Goal: Information Seeking & Learning: Find specific fact

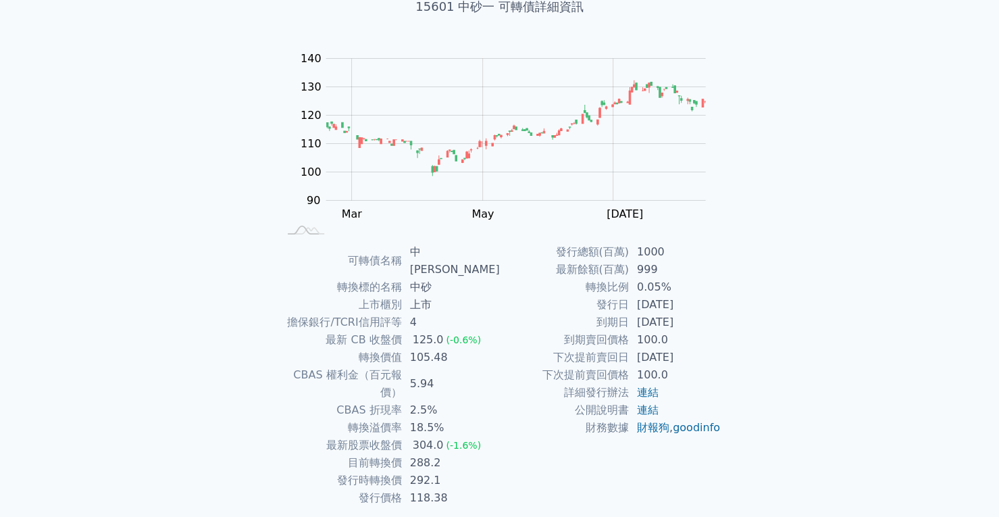
scroll to position [108, 0]
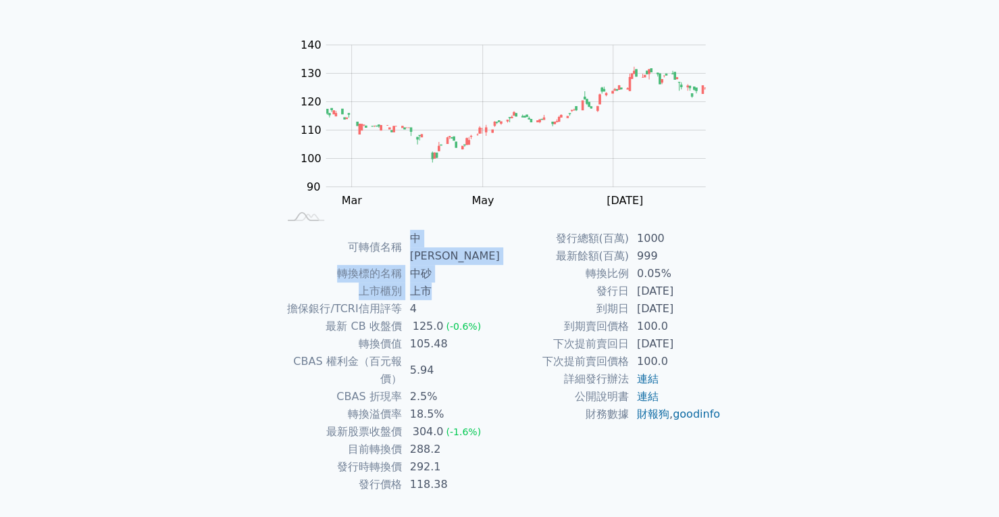
drag, startPoint x: 413, startPoint y: 234, endPoint x: 454, endPoint y: 272, distance: 55.9
click at [454, 271] on tbody "可轉債名稱 中砂一 轉換標的名稱 中砂 上市櫃別 上市 擔保銀行/TCRI信用評等 4 最新 CB 收盤價 125.0 (-0.6%) 轉換價值 105.48…" at bounding box center [388, 361] width 221 height 263
click at [454, 282] on td "上市" at bounding box center [451, 291] width 98 height 18
click at [461, 282] on td "上市" at bounding box center [451, 291] width 98 height 18
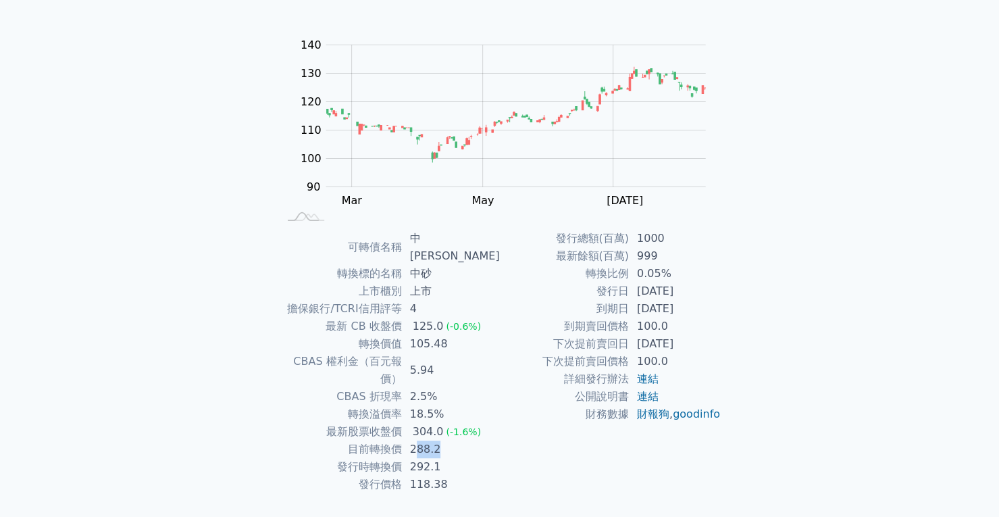
drag, startPoint x: 421, startPoint y: 413, endPoint x: 448, endPoint y: 416, distance: 27.1
click at [448, 440] on td "288.2" at bounding box center [451, 449] width 98 height 18
drag, startPoint x: 440, startPoint y: 435, endPoint x: 396, endPoint y: 426, distance: 45.4
click at [396, 458] on tr "發行時轉換價 292.1" at bounding box center [388, 467] width 221 height 18
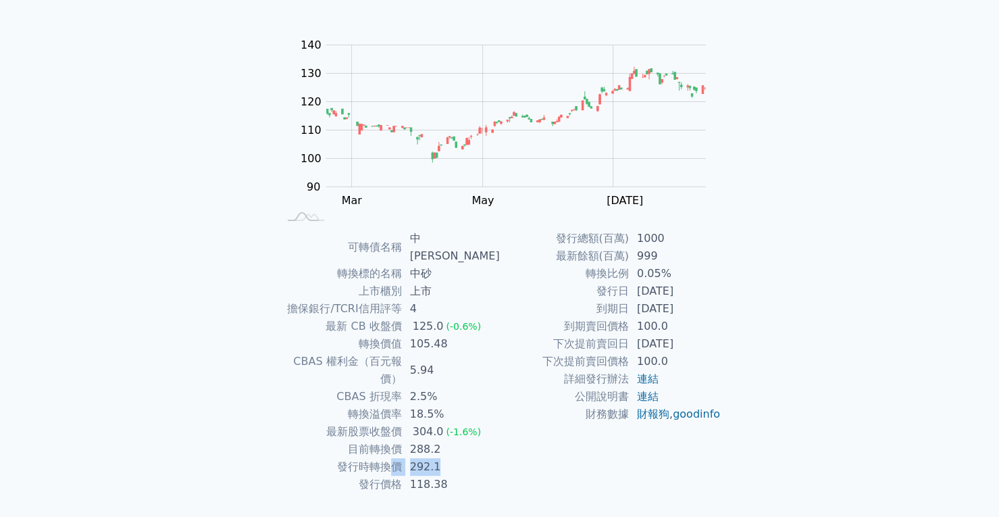
click at [396, 458] on td "發行時轉換價" at bounding box center [340, 467] width 124 height 18
drag, startPoint x: 342, startPoint y: 417, endPoint x: 466, endPoint y: 435, distance: 125.7
click at [466, 435] on tbody "可轉債名稱 中砂一 轉換標的名稱 中砂 上市櫃別 上市 擔保銀行/TCRI信用評等 4 最新 CB 收盤價 125.0 (-0.6%) 轉換價值 105.48…" at bounding box center [388, 361] width 221 height 263
click at [466, 458] on td "292.1" at bounding box center [451, 467] width 98 height 18
drag, startPoint x: 442, startPoint y: 433, endPoint x: 344, endPoint y: 407, distance: 101.4
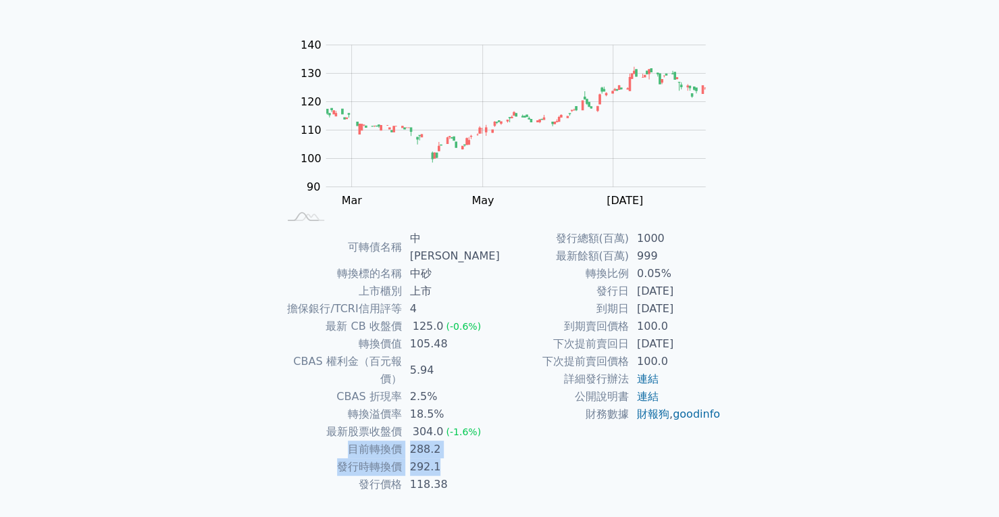
click at [344, 407] on tbody "可轉債名稱 中砂一 轉換標的名稱 中砂 上市櫃別 上市 擔保銀行/TCRI信用評等 4 最新 CB 收盤價 125.0 (-0.6%) 轉換價值 105.48…" at bounding box center [388, 361] width 221 height 263
click at [344, 440] on td "目前轉換價" at bounding box center [340, 449] width 124 height 18
drag, startPoint x: 350, startPoint y: 411, endPoint x: 471, endPoint y: 427, distance: 122.6
click at [471, 427] on tbody "可轉債名稱 中砂一 轉換標的名稱 中砂 上市櫃別 上市 擔保銀行/TCRI信用評等 4 最新 CB 收盤價 125.0 (-0.6%) 轉換價值 105.48…" at bounding box center [388, 361] width 221 height 263
click at [471, 458] on td "292.1" at bounding box center [451, 467] width 98 height 18
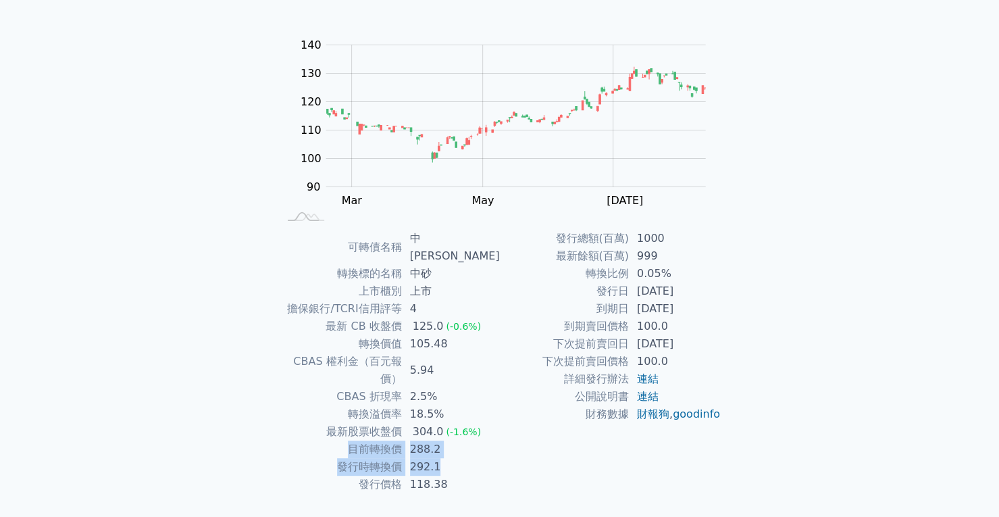
drag, startPoint x: 460, startPoint y: 431, endPoint x: 352, endPoint y: 408, distance: 111.1
click at [352, 408] on tbody "可轉債名稱 中砂一 轉換標的名稱 中砂 上市櫃別 上市 擔保銀行/TCRI信用評等 4 最新 CB 收盤價 125.0 (-0.6%) 轉換價值 105.48…" at bounding box center [388, 361] width 221 height 263
click at [351, 440] on td "目前轉換價" at bounding box center [340, 449] width 124 height 18
drag, startPoint x: 339, startPoint y: 431, endPoint x: 458, endPoint y: 431, distance: 118.8
click at [457, 458] on tr "發行時轉換價 292.1" at bounding box center [388, 467] width 221 height 18
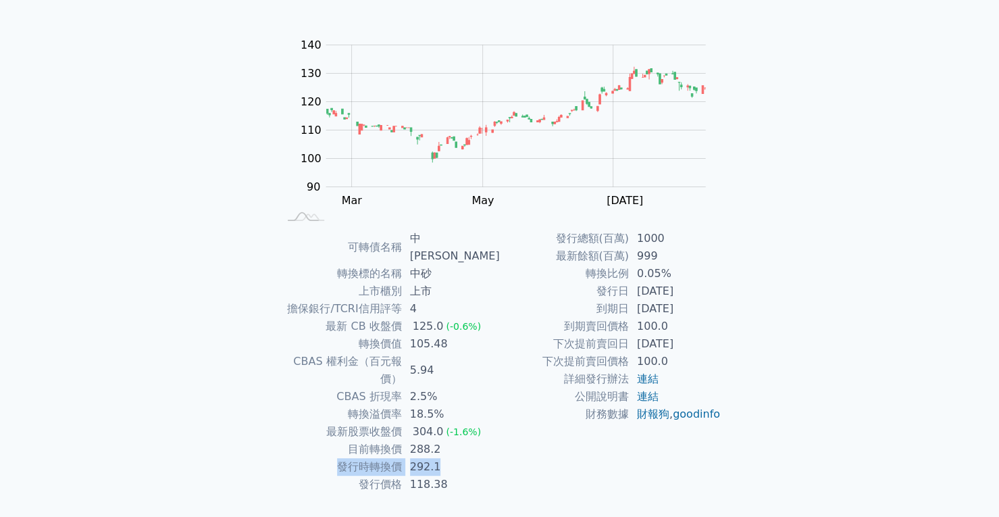
click at [458, 458] on td "292.1" at bounding box center [451, 467] width 98 height 18
drag, startPoint x: 444, startPoint y: 417, endPoint x: 338, endPoint y: 417, distance: 106.7
click at [338, 440] on tr "目前轉換價 288.2" at bounding box center [388, 449] width 221 height 18
click at [338, 440] on td "目前轉換價" at bounding box center [340, 449] width 124 height 18
drag, startPoint x: 347, startPoint y: 415, endPoint x: 473, endPoint y: 430, distance: 126.5
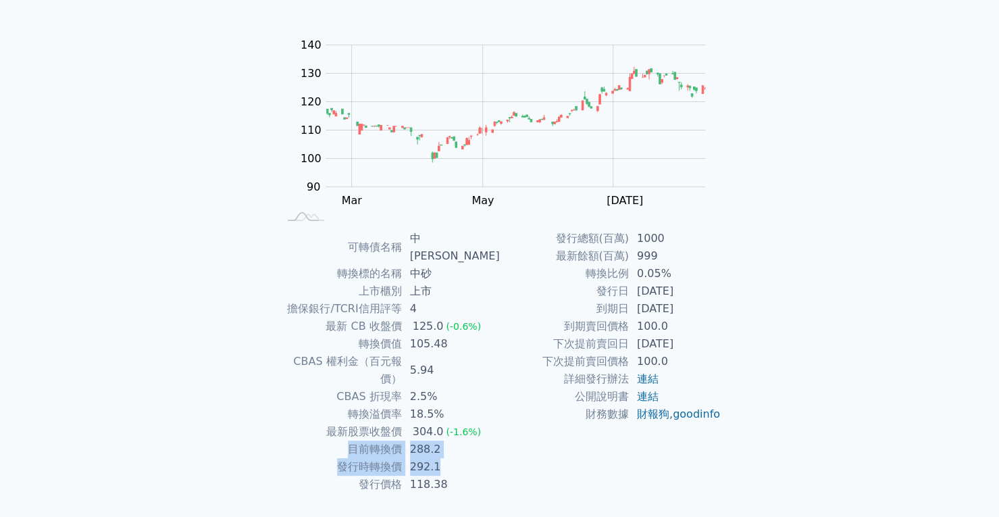
click at [473, 430] on tbody "可轉債名稱 中砂一 轉換標的名稱 中砂 上市櫃別 上市 擔保銀行/TCRI信用評等 4 最新 CB 收盤價 125.0 (-0.6%) 轉換價值 105.48…" at bounding box center [388, 361] width 221 height 263
click at [473, 458] on td "292.1" at bounding box center [451, 467] width 98 height 18
drag, startPoint x: 440, startPoint y: 398, endPoint x: 419, endPoint y: 398, distance: 21.6
click at [419, 423] on div "304.0" at bounding box center [428, 432] width 36 height 18
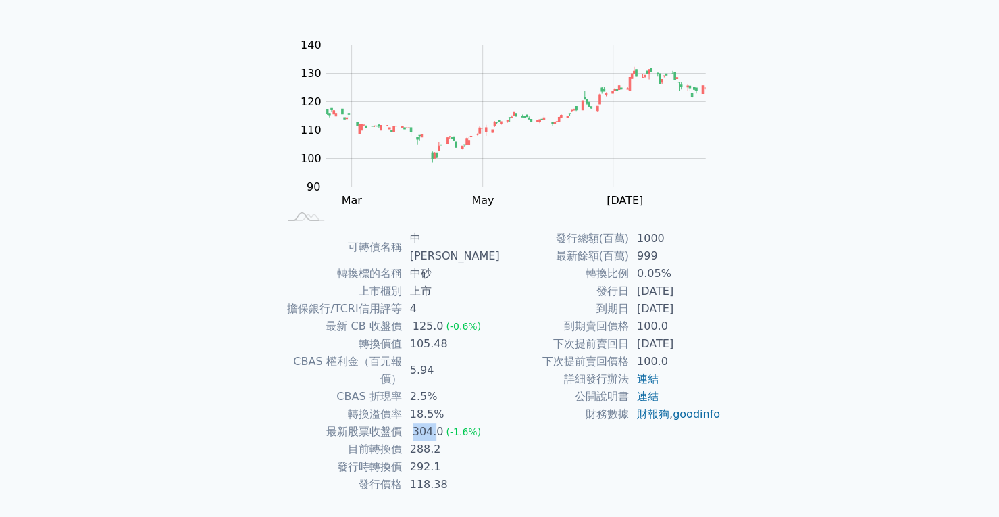
click at [417, 423] on div "304.0" at bounding box center [428, 432] width 36 height 18
